Goal: Navigation & Orientation: Find specific page/section

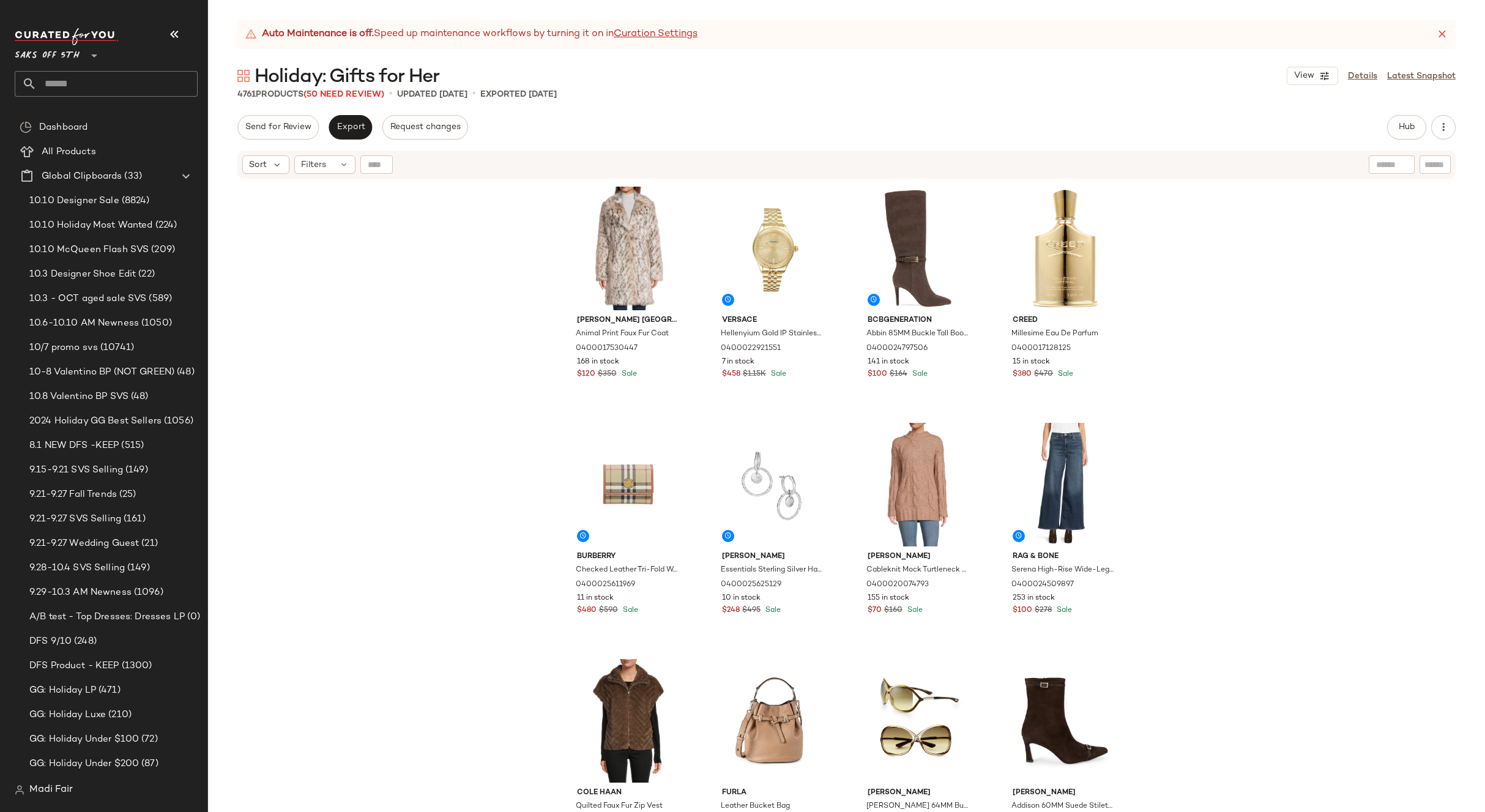
click at [87, 88] on input "text" at bounding box center [117, 84] width 161 height 26
type input "****"
click at [89, 126] on div "Brit Core: Fall Trend Shop" at bounding box center [106, 118] width 183 height 25
